Goal: Information Seeking & Learning: Learn about a topic

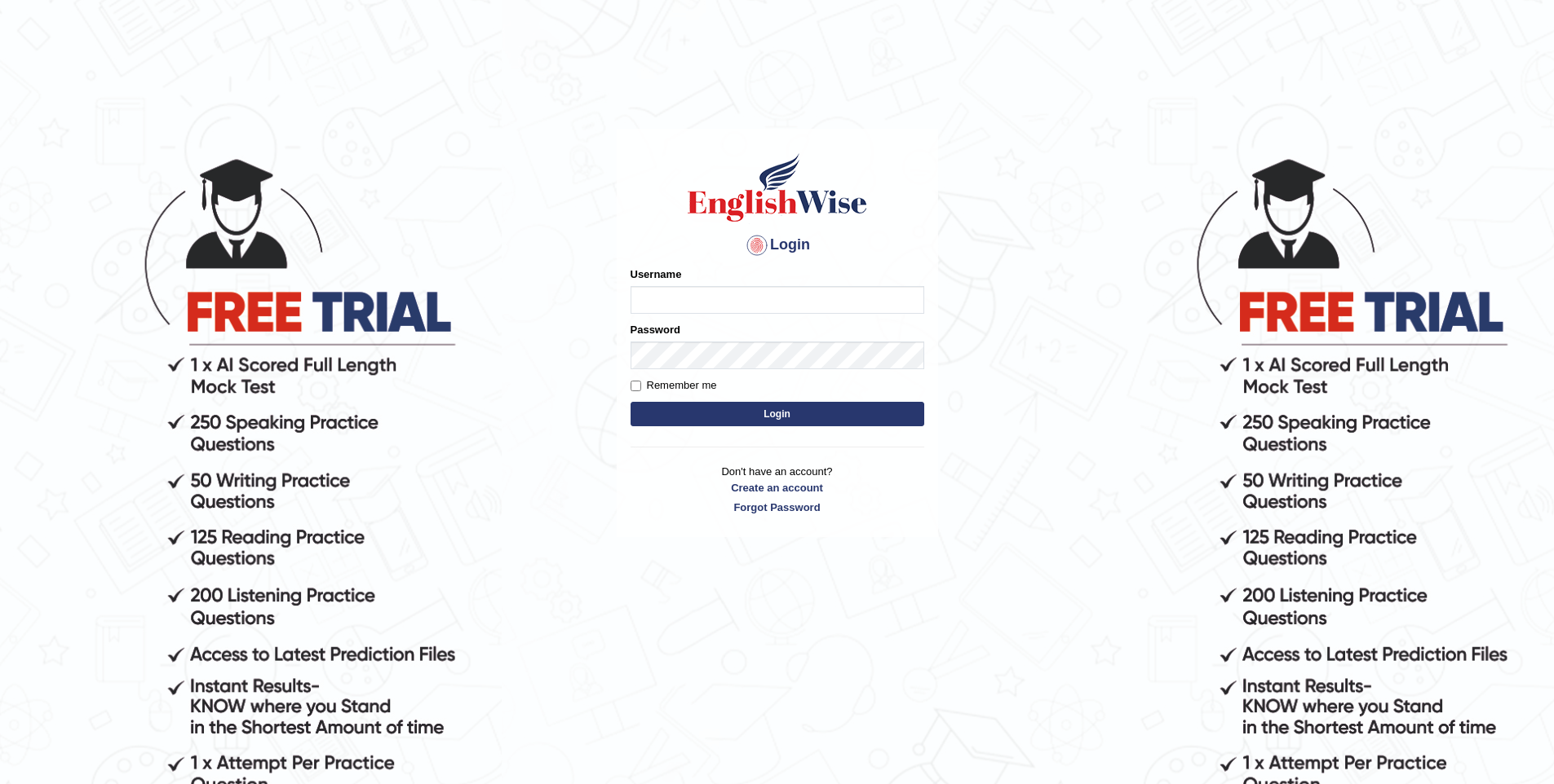
type input "vishwakarmad1999"
click at [630, 402] on button "Login" at bounding box center [777, 414] width 294 height 25
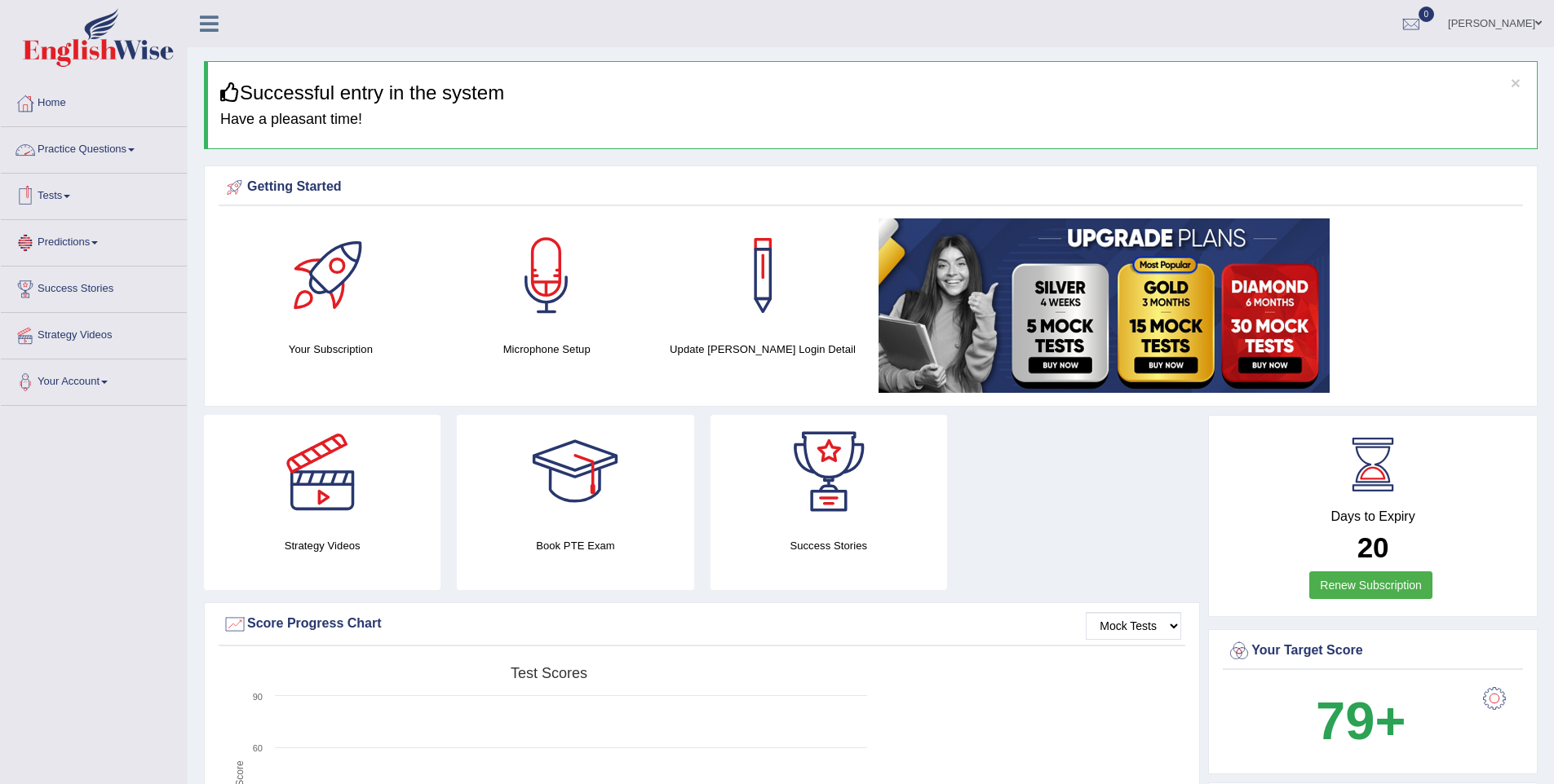
click at [79, 149] on link "Practice Questions" at bounding box center [94, 147] width 186 height 41
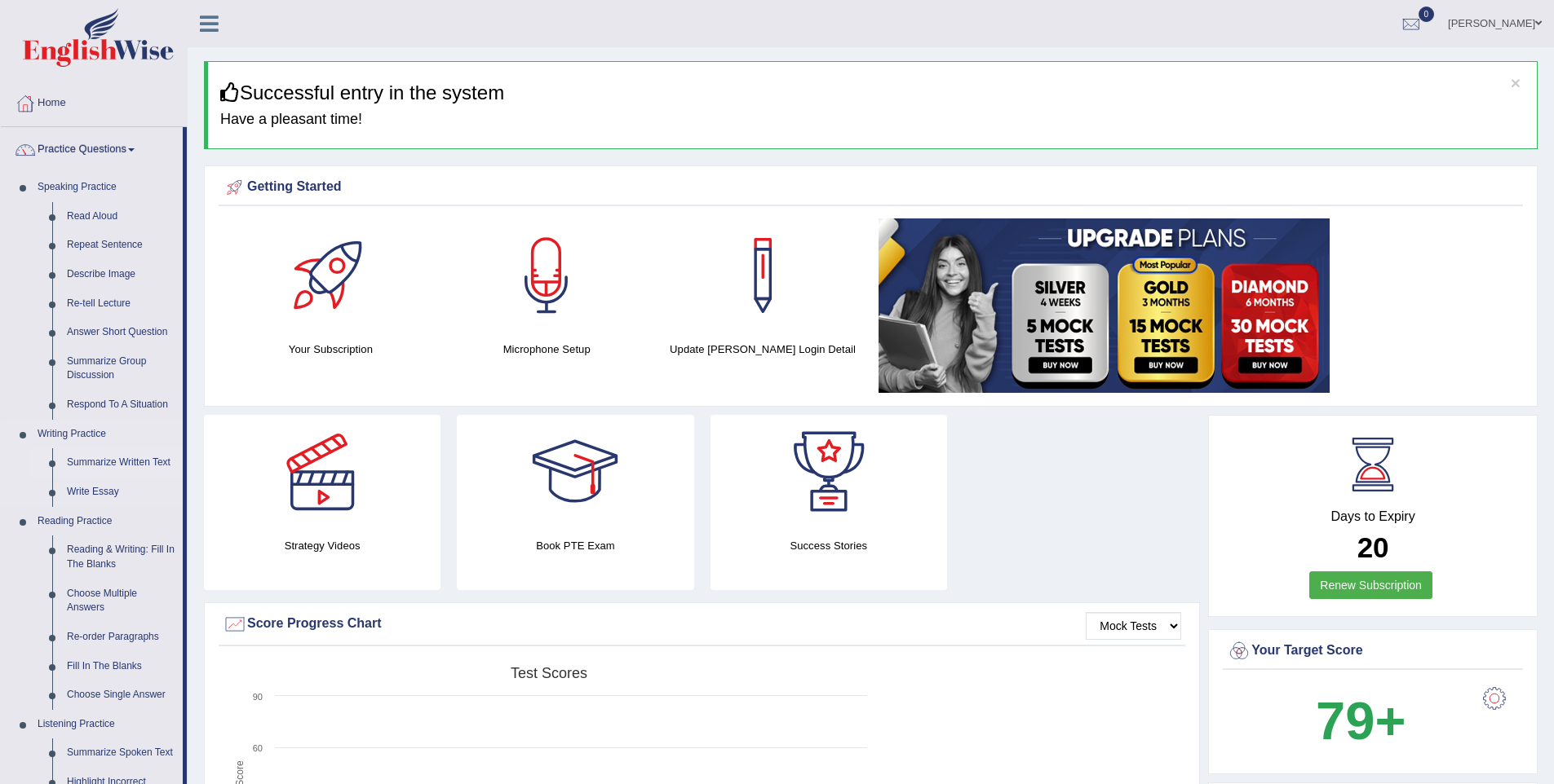
click at [92, 469] on link "Summarize Written Text" at bounding box center [121, 464] width 124 height 30
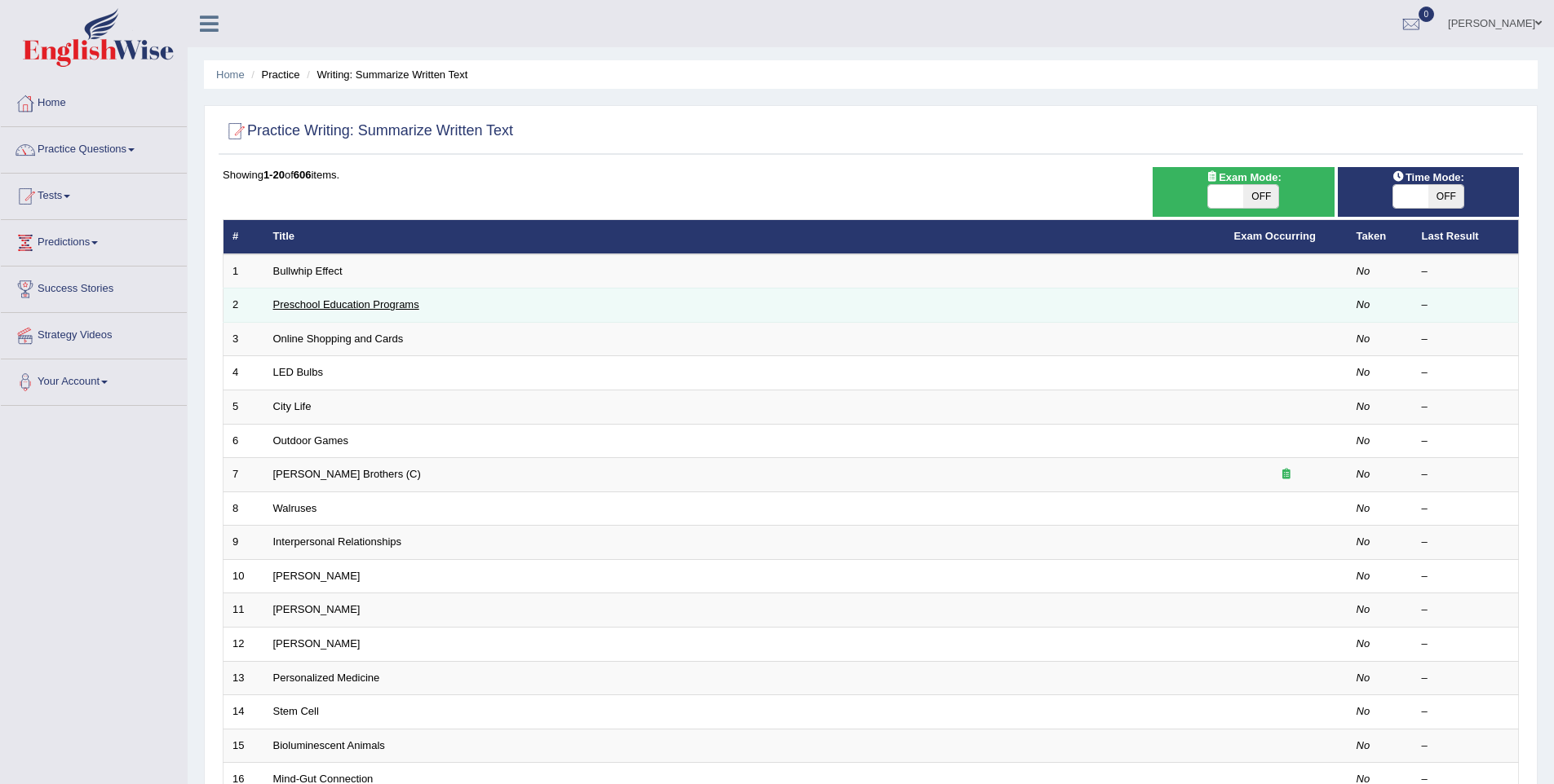
click at [303, 309] on link "Preschool Education Programs" at bounding box center [346, 305] width 146 height 12
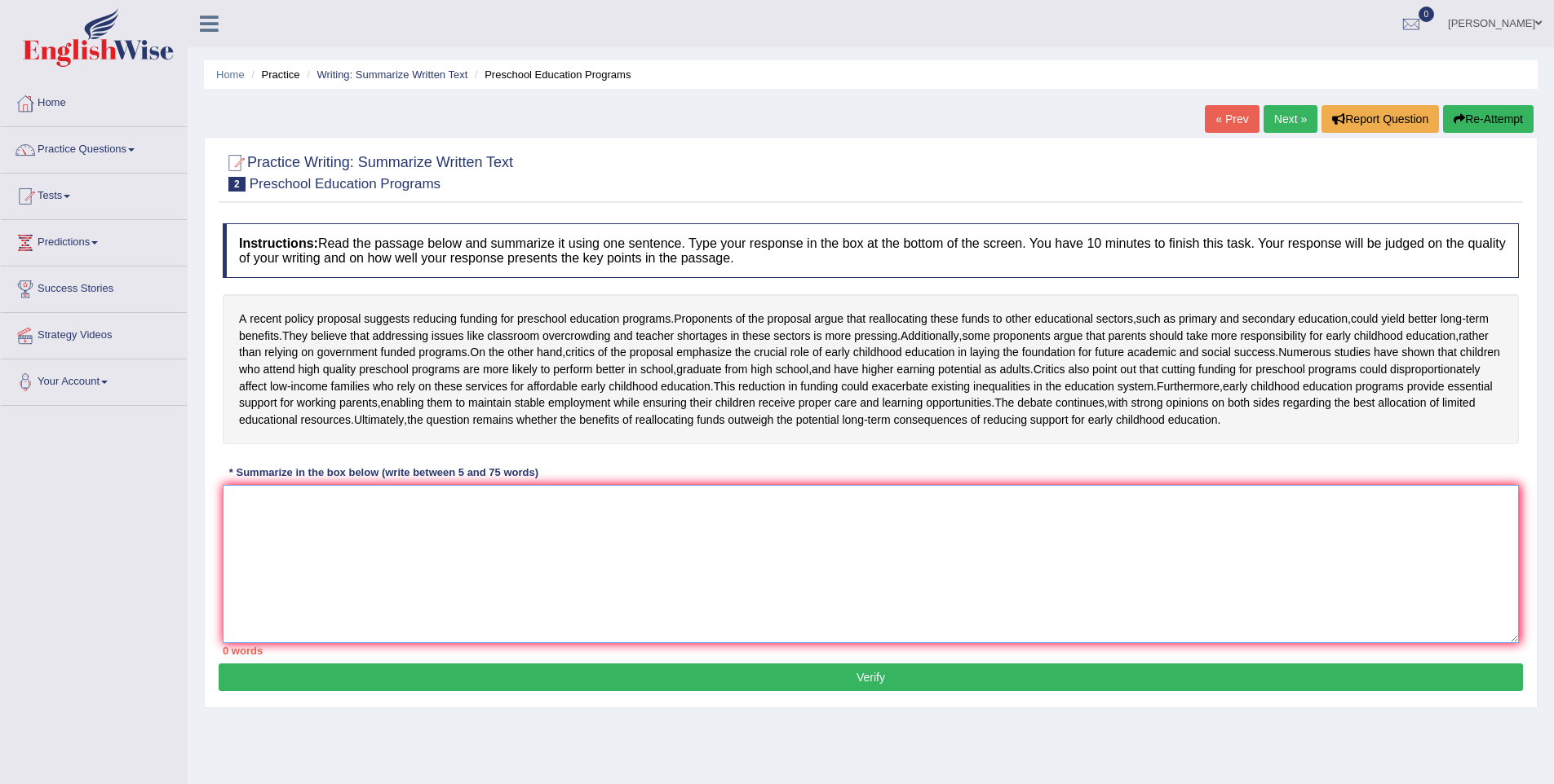
click at [602, 636] on textarea at bounding box center [870, 565] width 1296 height 158
type textarea "A"
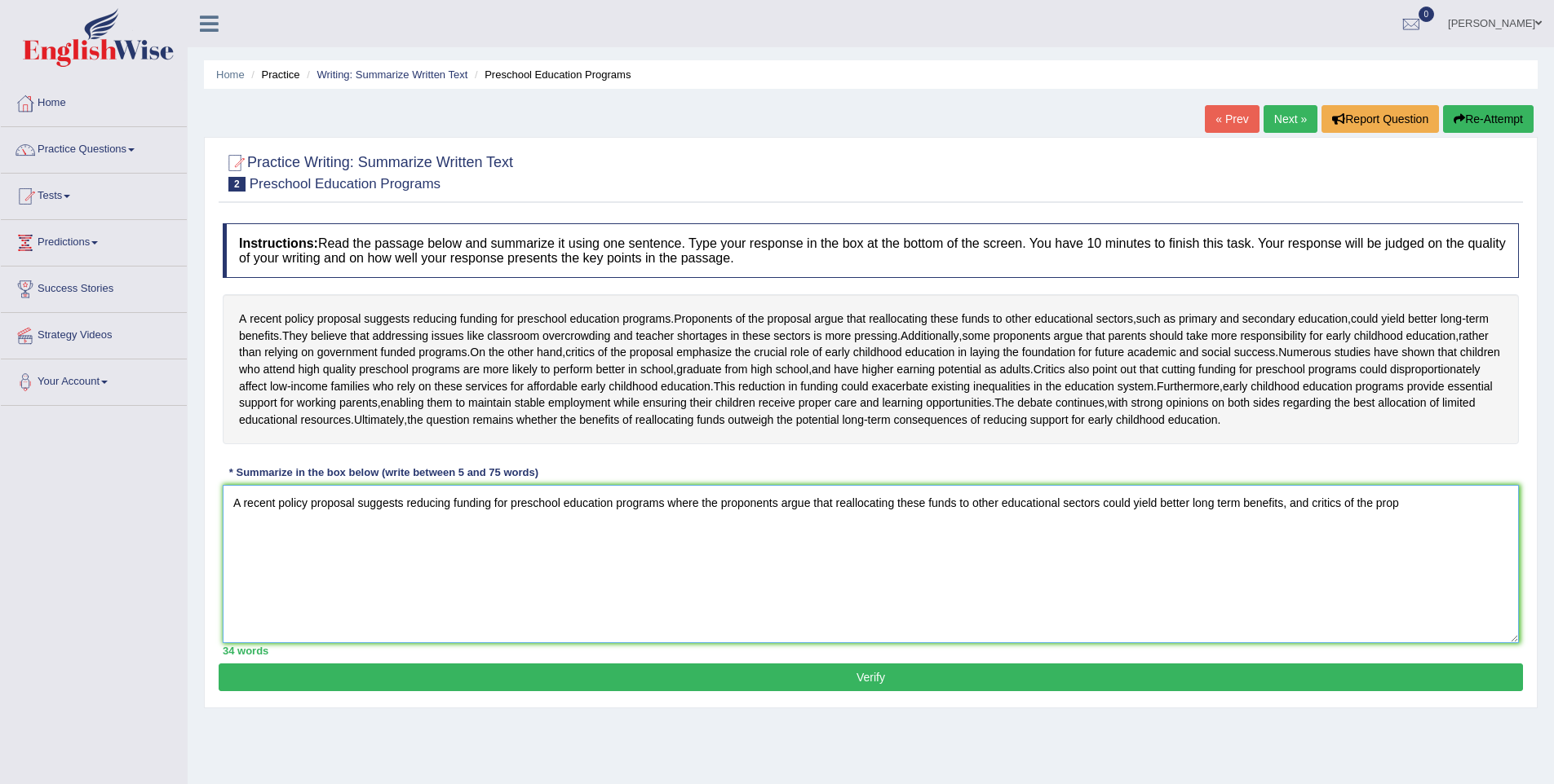
click at [1480, 587] on textarea "A recent policy proposal suggests reducing funding for preschool education prog…" at bounding box center [870, 565] width 1296 height 158
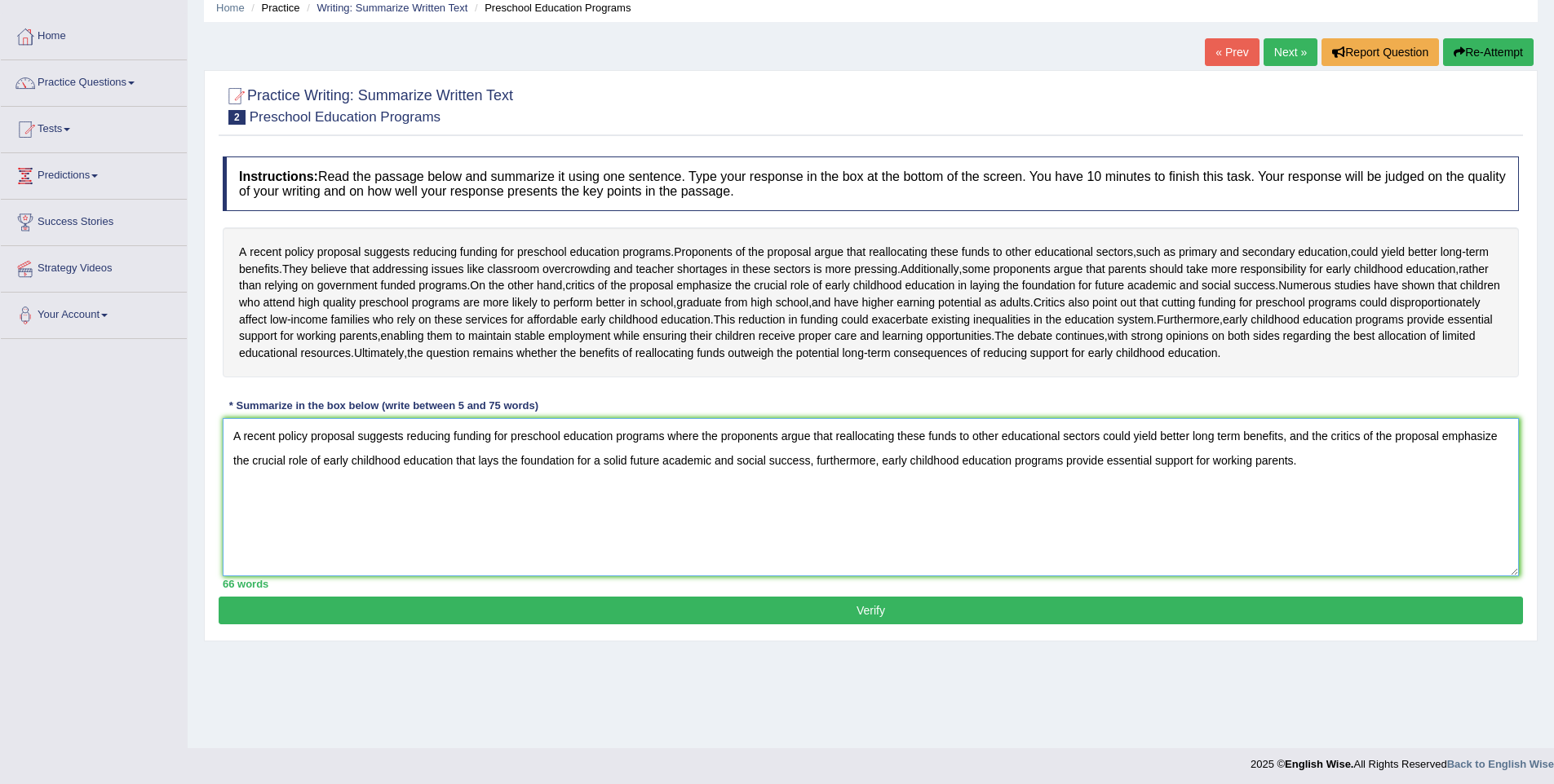
scroll to position [72, 0]
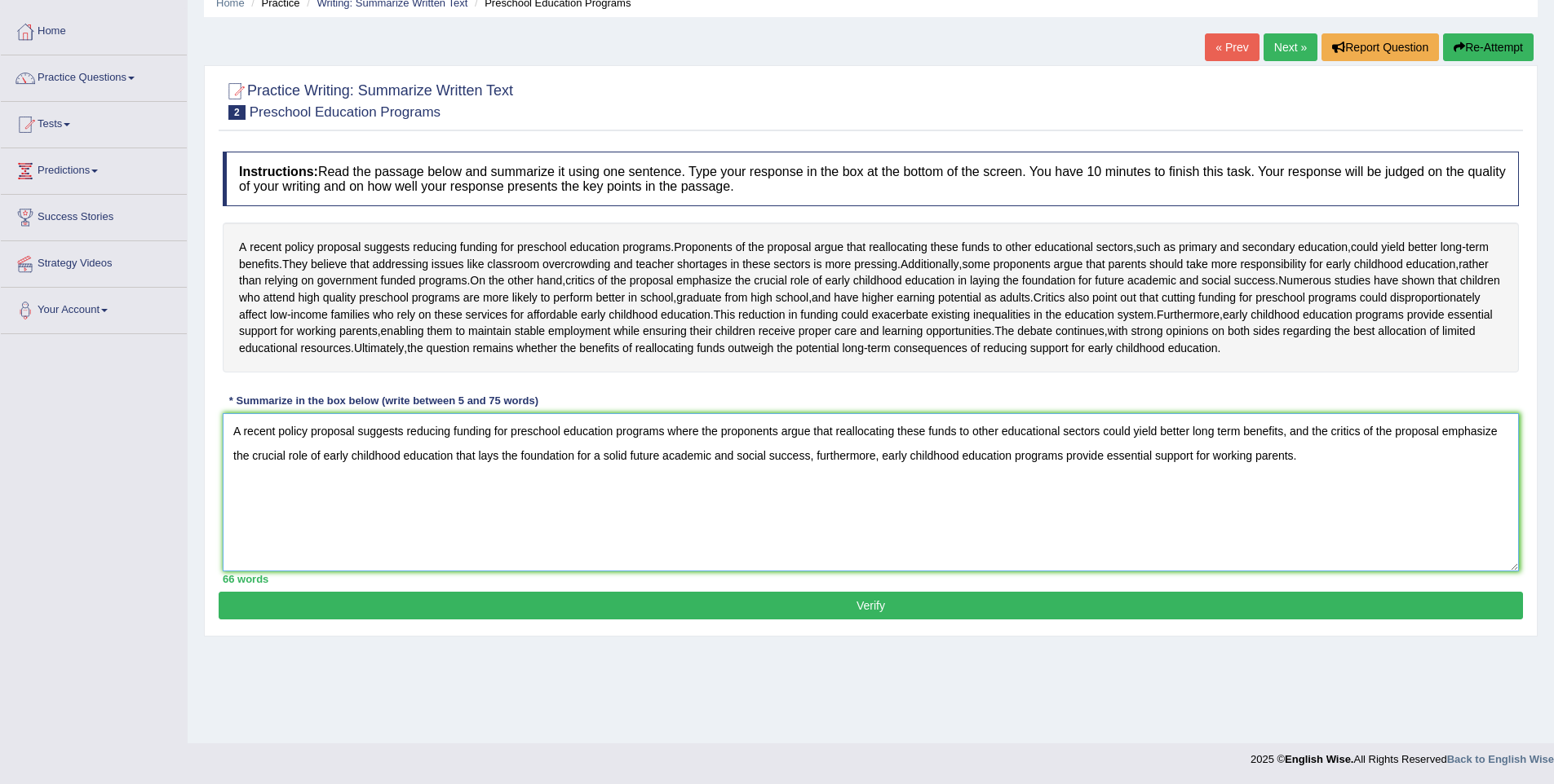
type textarea "A recent policy proposal suggests reducing funding for preschool education prog…"
click at [732, 620] on button "Verify" at bounding box center [870, 606] width 1305 height 28
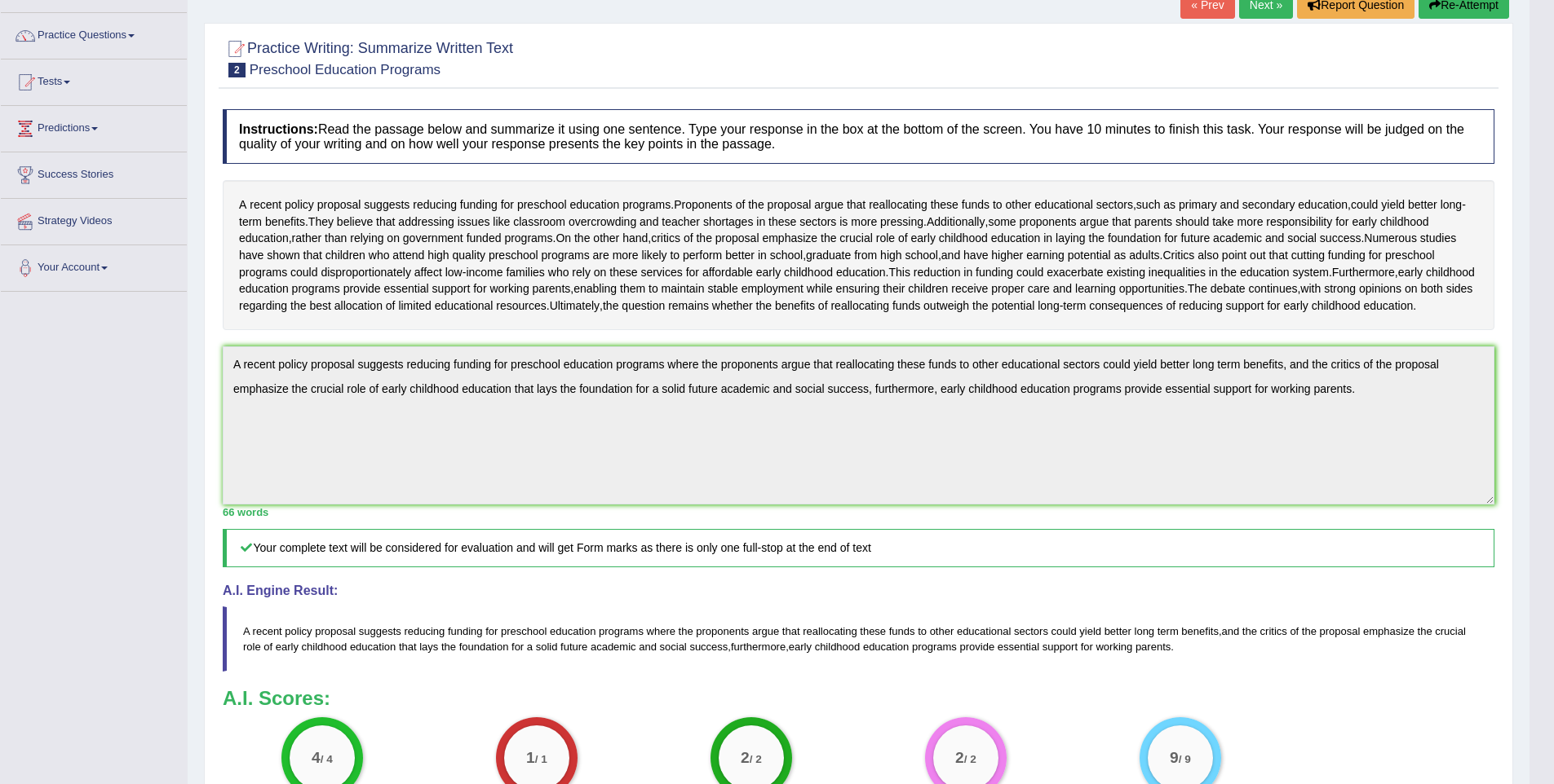
scroll to position [76, 0]
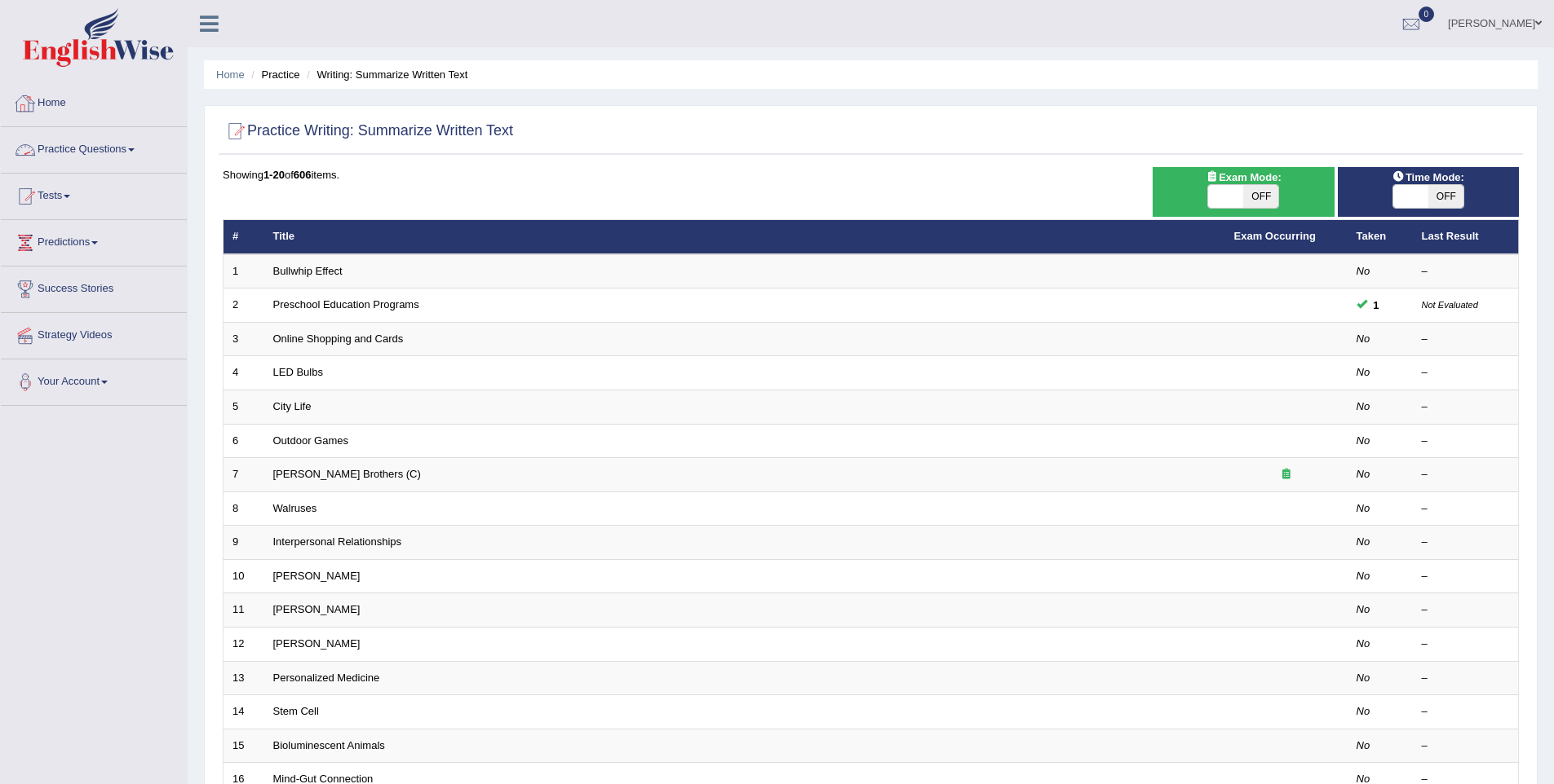
click at [85, 150] on link "Practice Questions" at bounding box center [94, 147] width 186 height 41
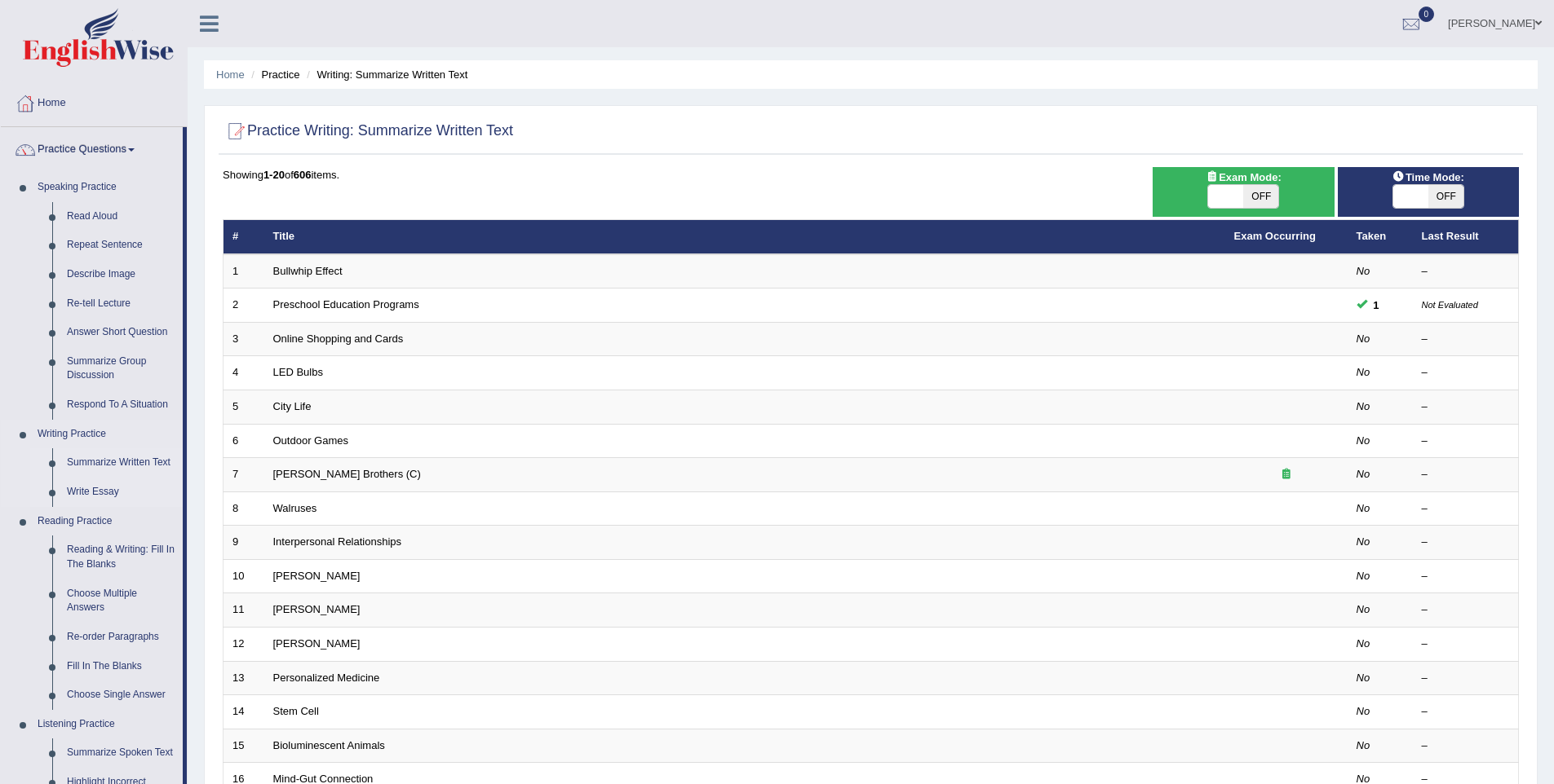
click at [90, 485] on link "Write Essay" at bounding box center [121, 492] width 124 height 30
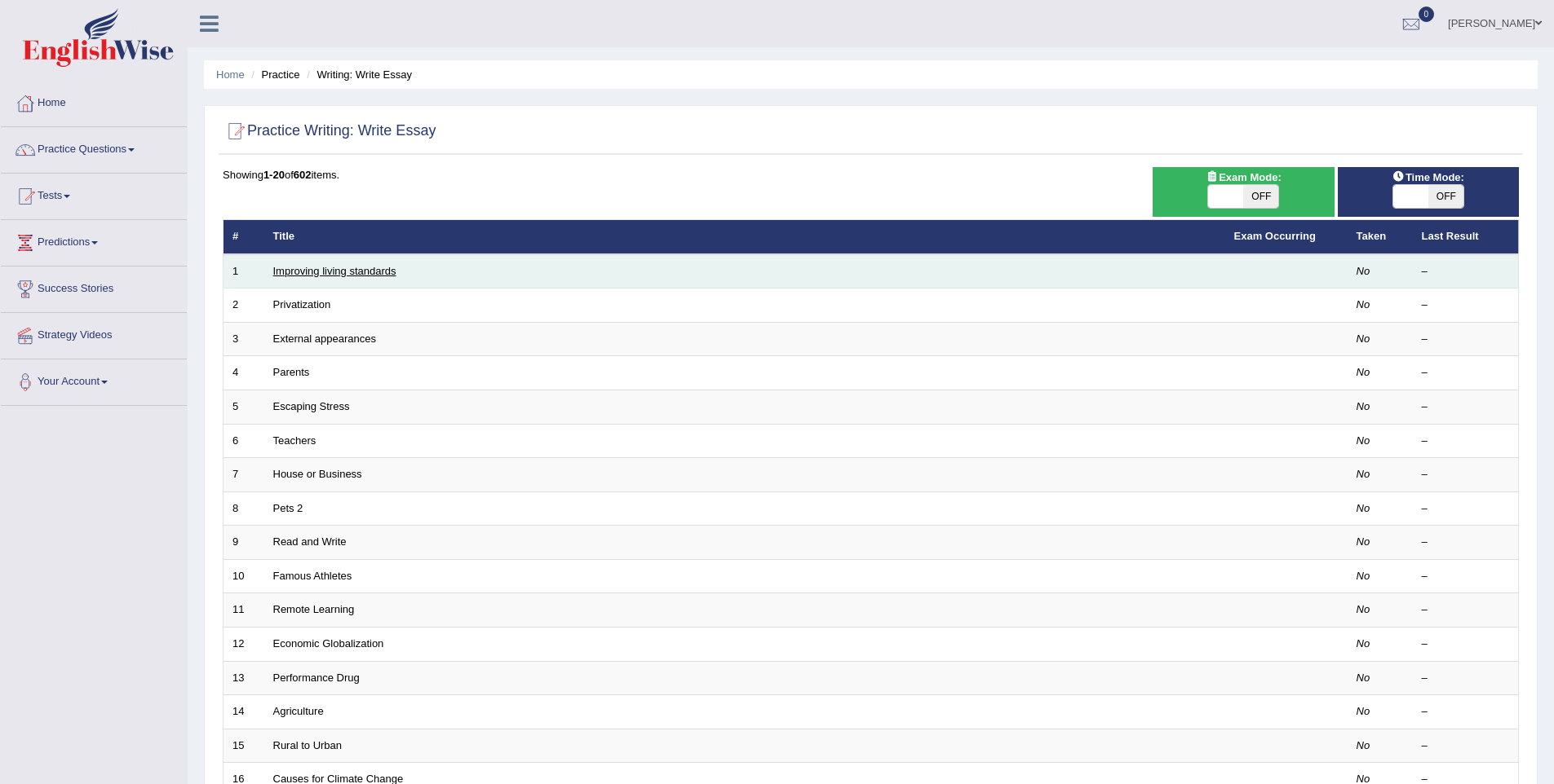
click at [356, 266] on link "Improving living standards" at bounding box center [334, 271] width 124 height 12
